Goal: Browse casually: Explore the website without a specific task or goal

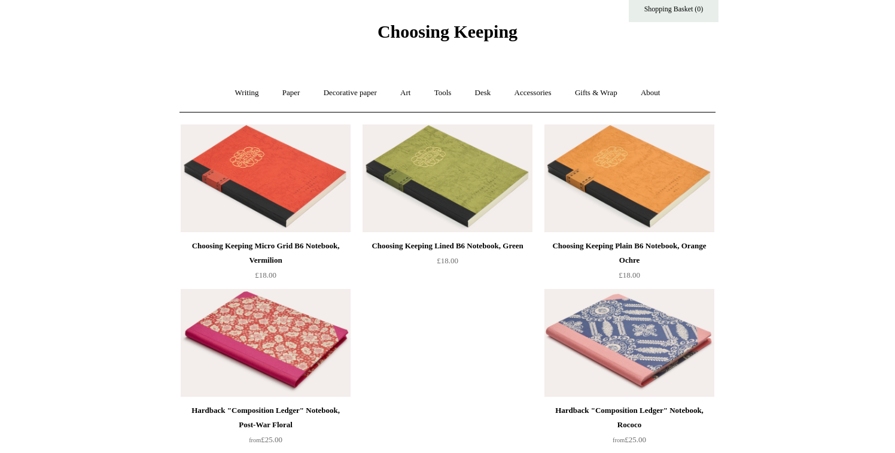
scroll to position [32, 0]
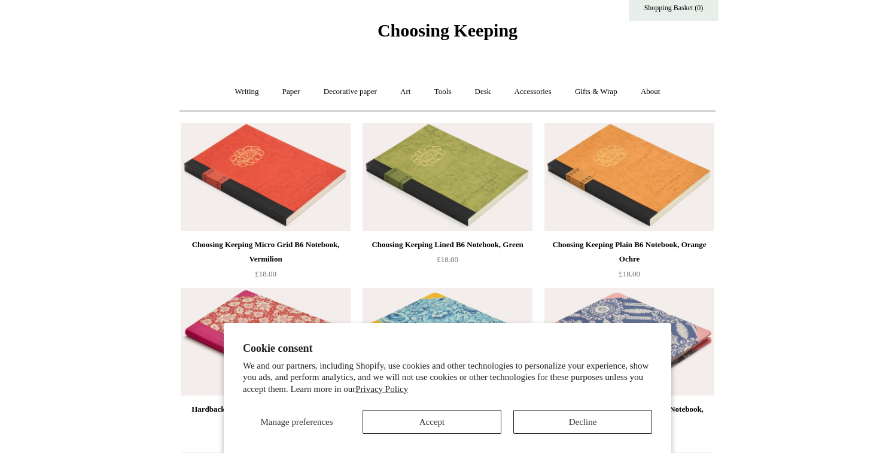
click at [479, 436] on section "Cookie consent We and our partners, including Shopify, use cookies and other te…" at bounding box center [447, 388] width 447 height 130
click at [474, 427] on button "Accept" at bounding box center [432, 422] width 139 height 24
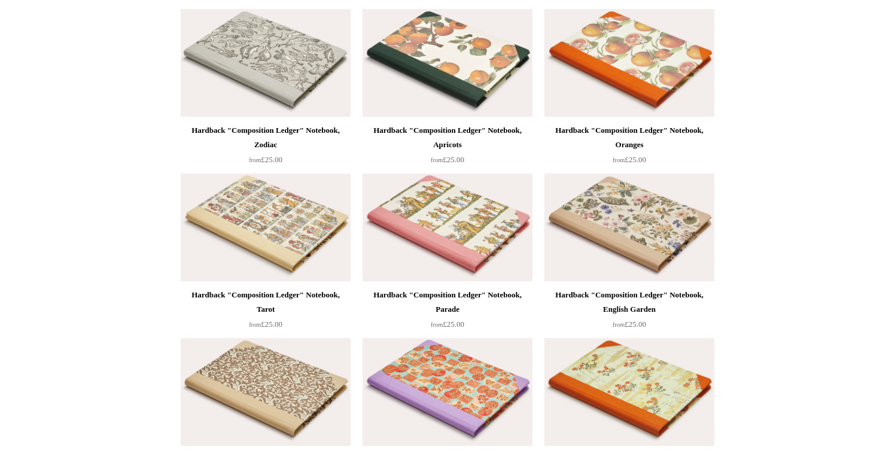
scroll to position [629, 0]
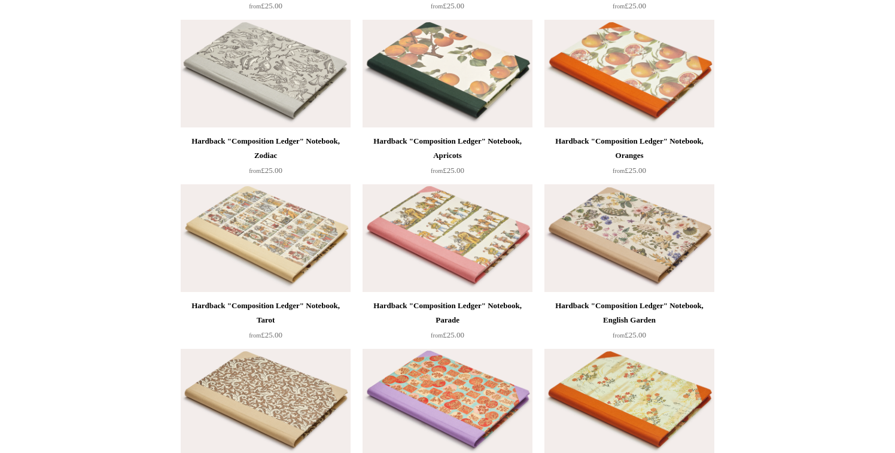
click at [655, 380] on img at bounding box center [629, 403] width 170 height 108
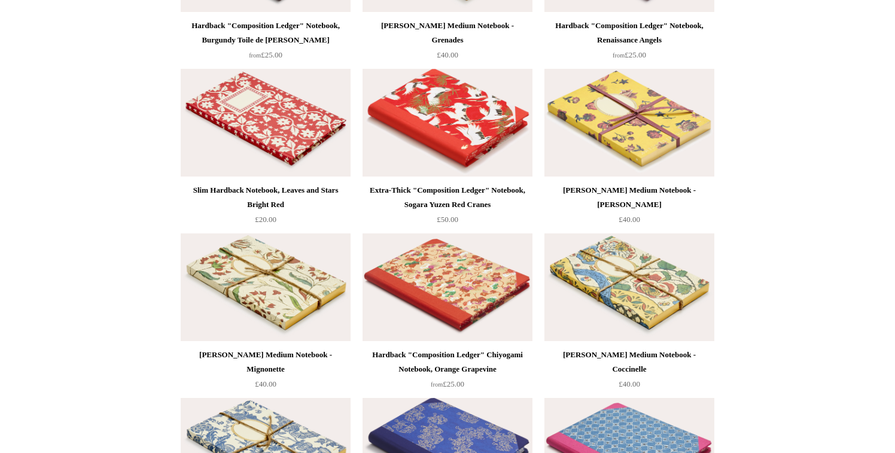
scroll to position [7983, 0]
click at [279, 292] on img at bounding box center [266, 288] width 170 height 108
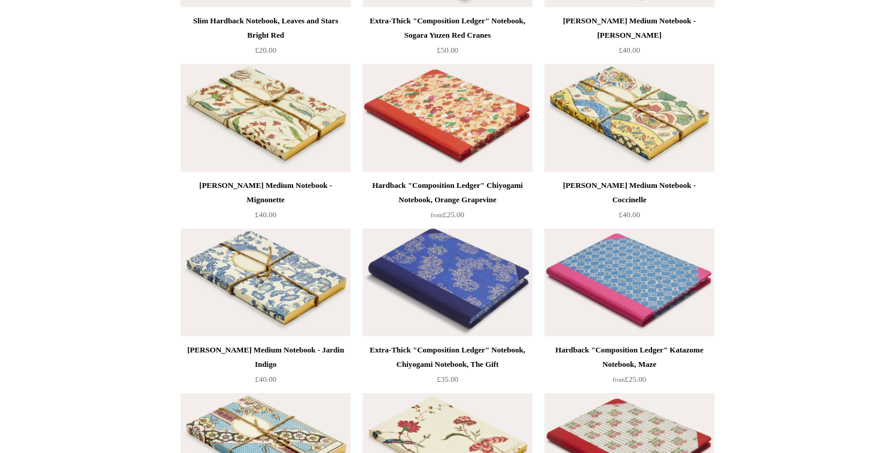
scroll to position [8156, 0]
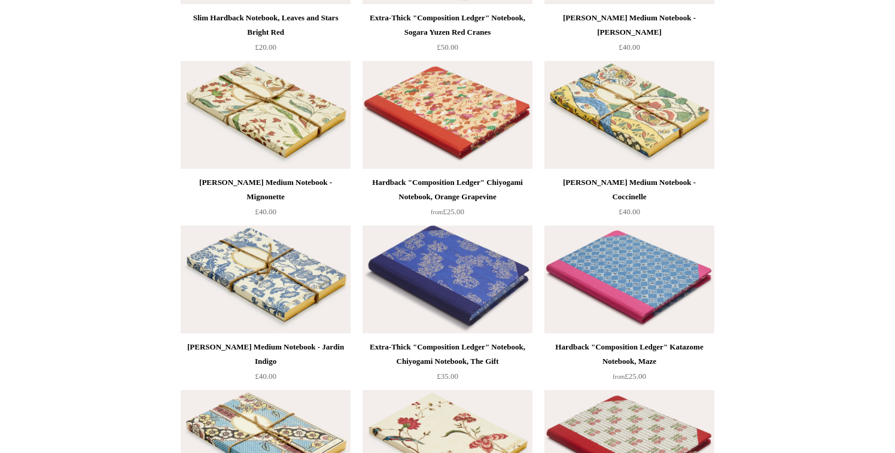
click at [251, 271] on img at bounding box center [266, 280] width 170 height 108
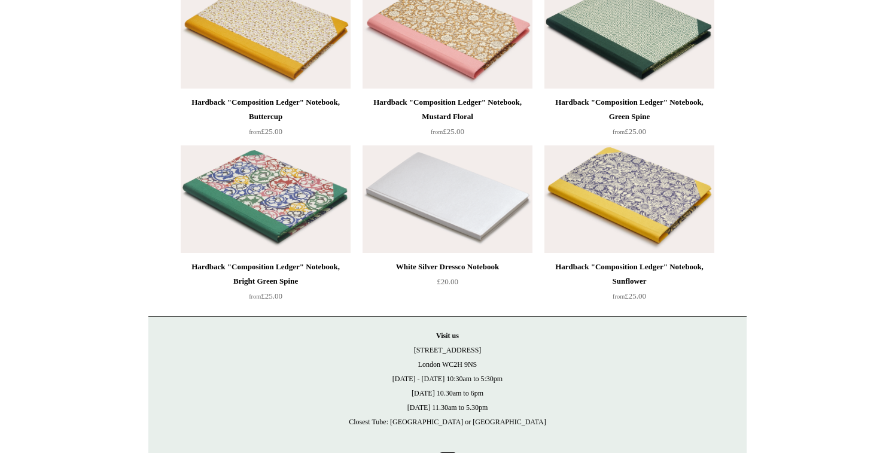
scroll to position [10425, 0]
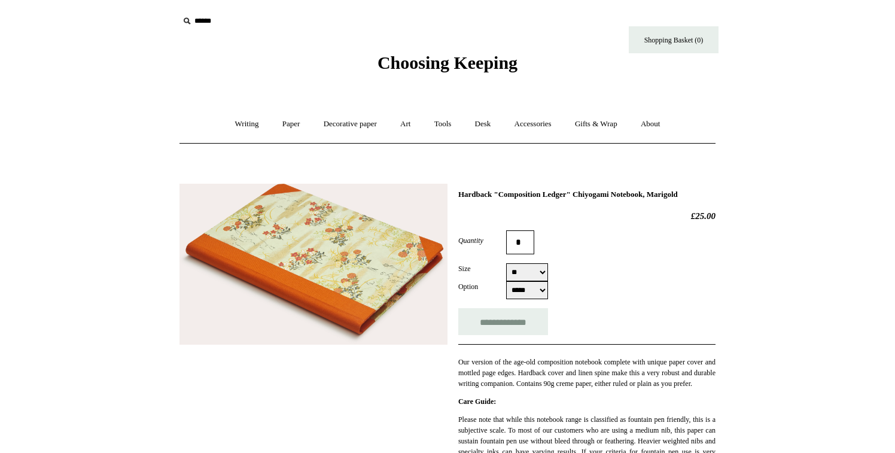
click at [344, 282] on img at bounding box center [313, 264] width 268 height 161
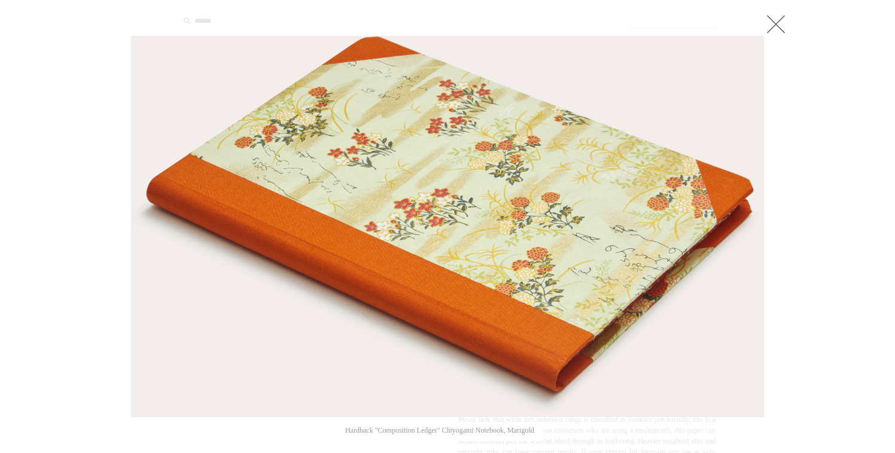
click at [784, 20] on link at bounding box center [776, 24] width 24 height 24
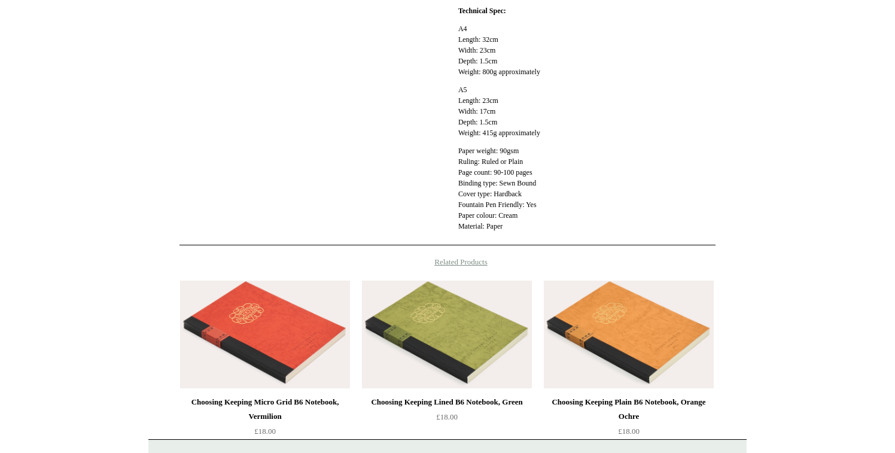
scroll to position [664, 0]
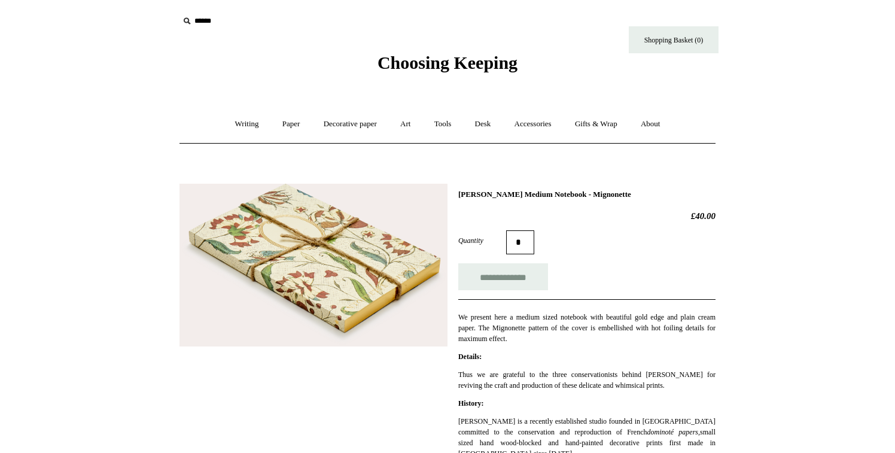
click at [330, 248] on img at bounding box center [313, 265] width 268 height 163
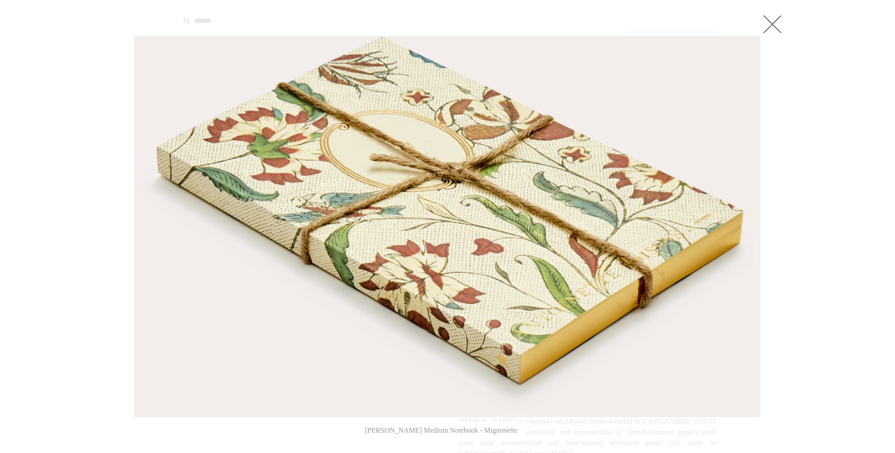
click at [778, 14] on link at bounding box center [772, 24] width 24 height 24
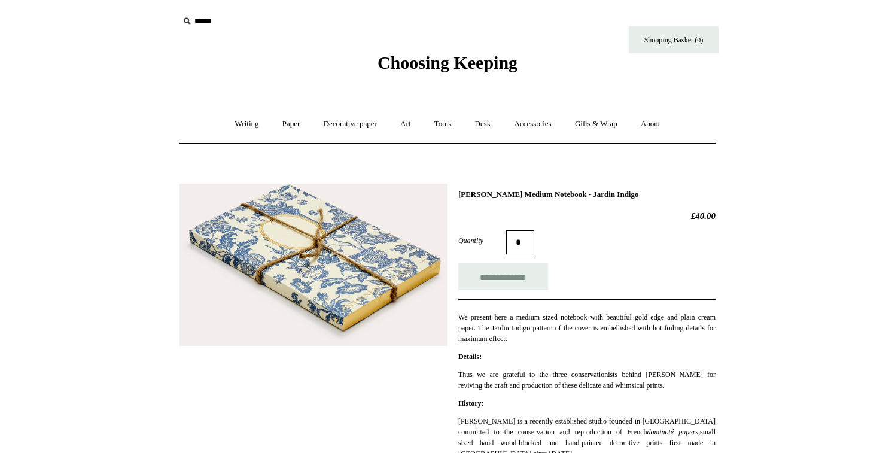
click at [326, 254] on img at bounding box center [313, 265] width 268 height 163
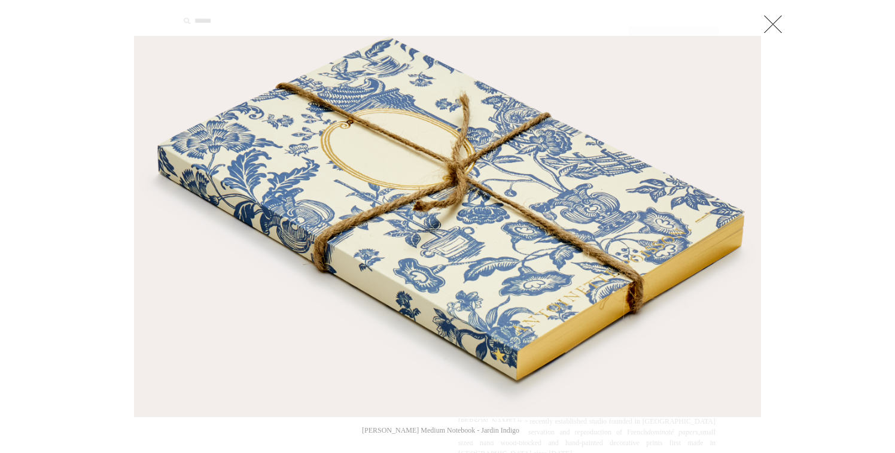
click at [780, 26] on link at bounding box center [773, 24] width 24 height 24
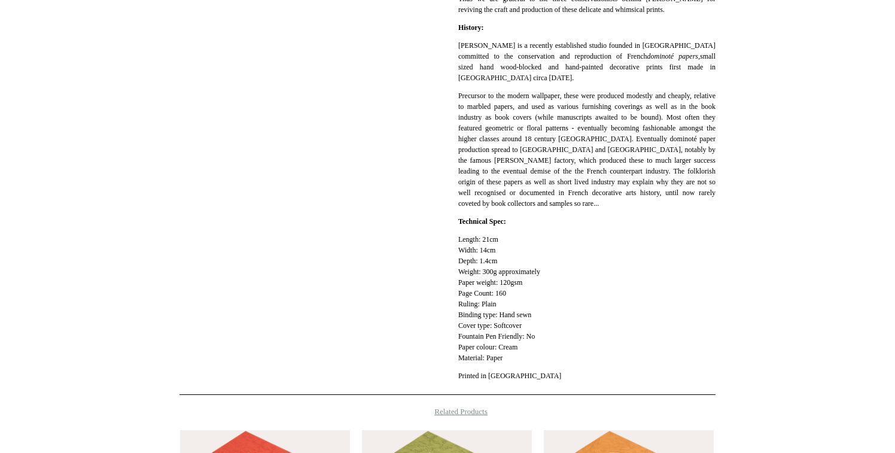
scroll to position [475, 0]
